Goal: Information Seeking & Learning: Learn about a topic

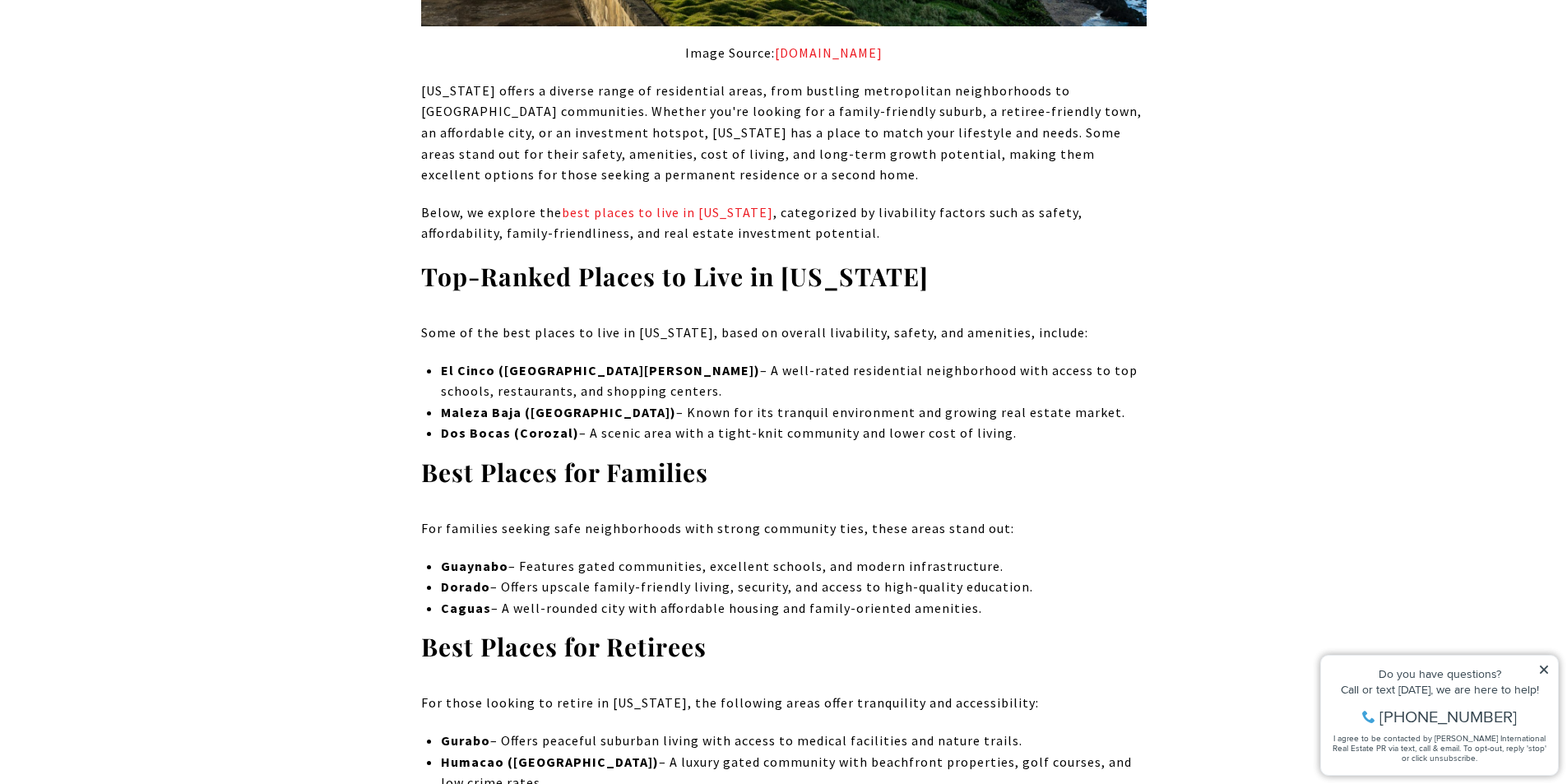
scroll to position [6250, 0]
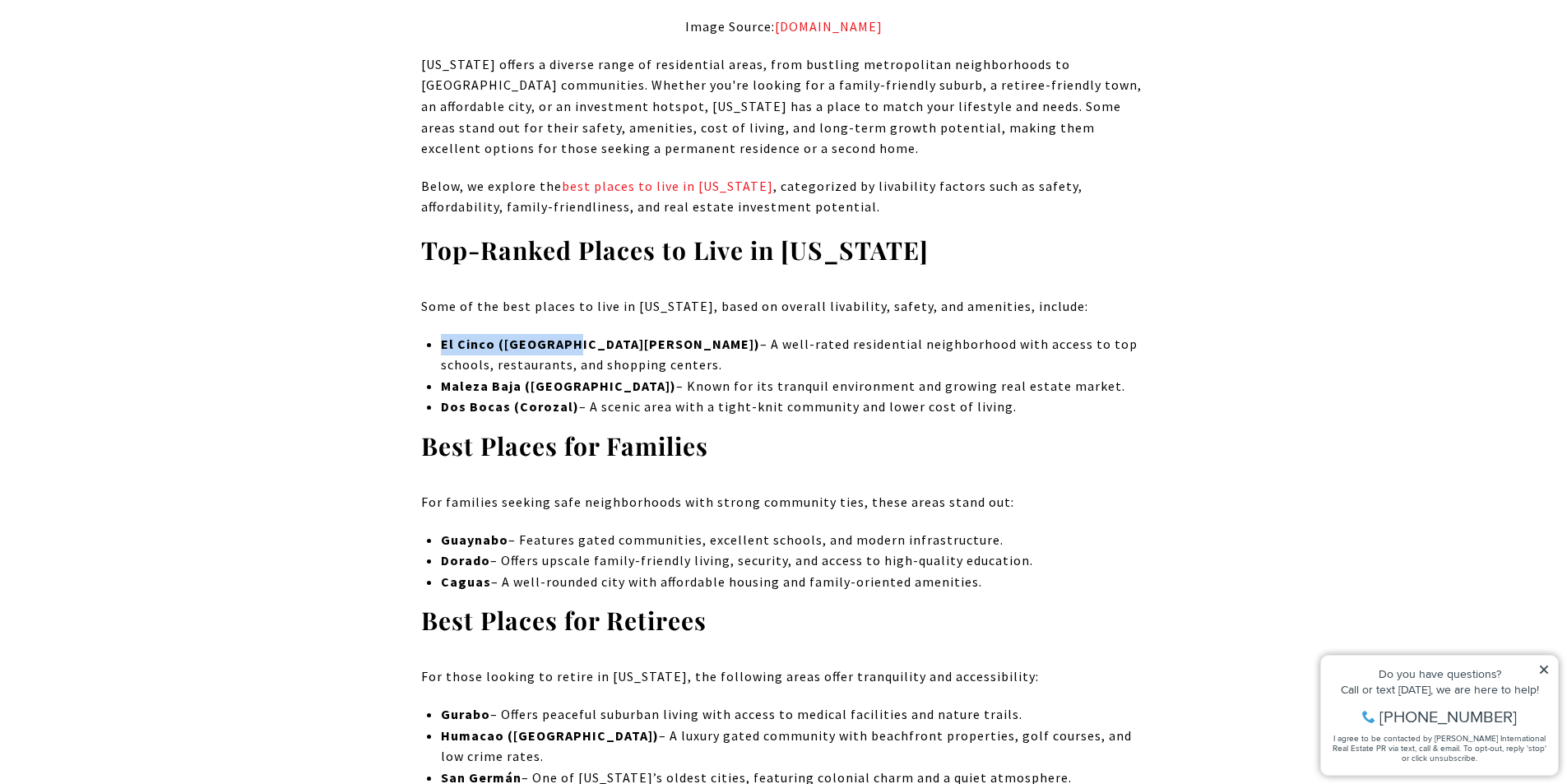
drag, startPoint x: 442, startPoint y: 131, endPoint x: 566, endPoint y: 139, distance: 124.3
click at [566, 336] on strong "El Cinco ([GEOGRAPHIC_DATA][PERSON_NAME])" at bounding box center [600, 344] width 319 height 16
click at [527, 377] on strong "Maleza Baja ([GEOGRAPHIC_DATA])" at bounding box center [558, 385] width 235 height 16
drag, startPoint x: 443, startPoint y: 176, endPoint x: 595, endPoint y: 173, distance: 152.0
click at [595, 376] on li "Maleza Baja ([GEOGRAPHIC_DATA]) – Known for its tranquil environment and growin…" at bounding box center [793, 386] width 705 height 22
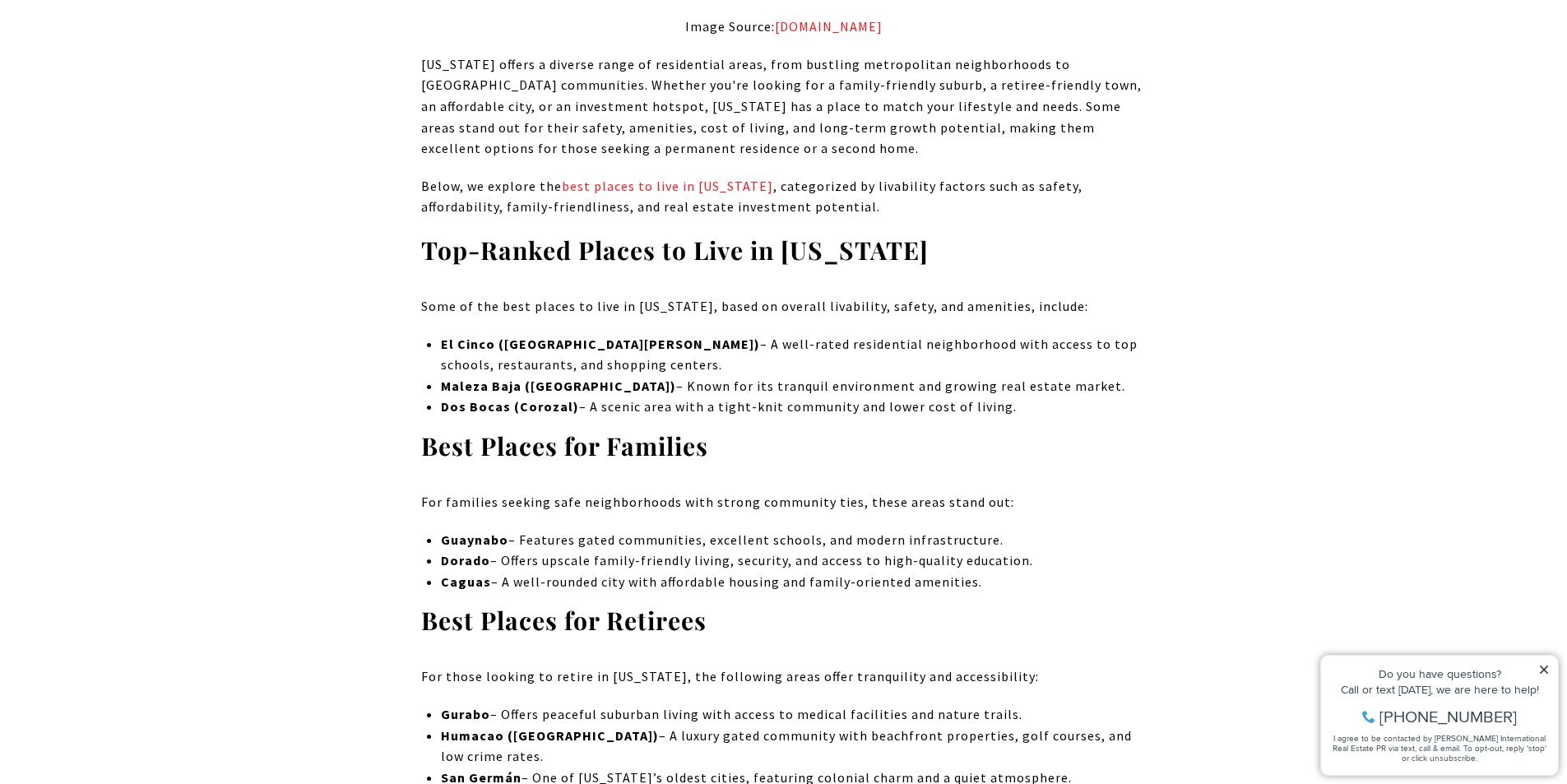
click at [483, 398] on strong "Dos Bocas (Corozal)" at bounding box center [510, 406] width 139 height 16
drag, startPoint x: 442, startPoint y: 195, endPoint x: 571, endPoint y: 196, distance: 129.0
click at [571, 396] on li "Dos Bocas (Corozal) – A scenic area with a tight-knit community and lower cost …" at bounding box center [793, 407] width 705 height 22
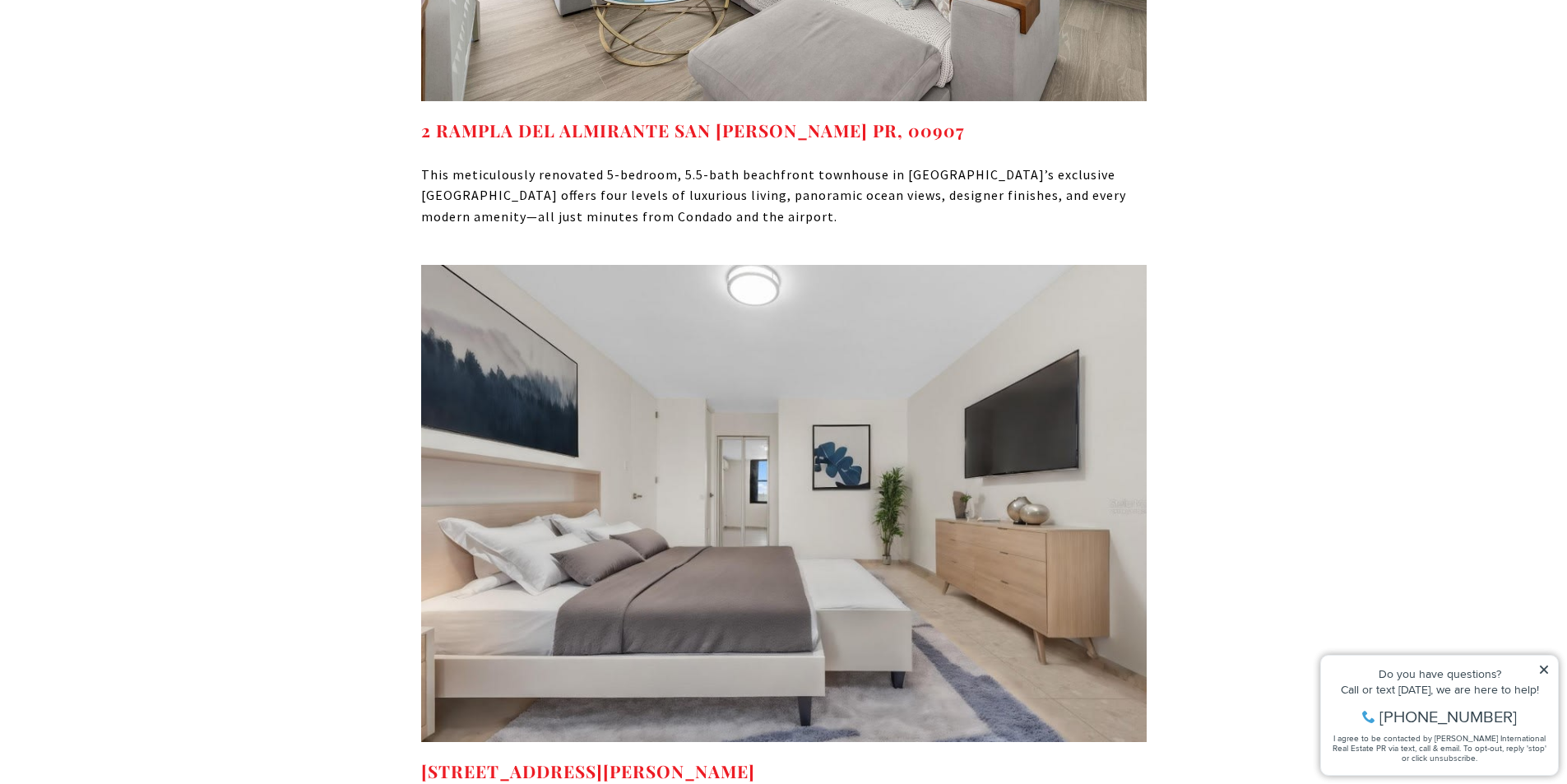
scroll to position [13157, 0]
